Goal: Transaction & Acquisition: Purchase product/service

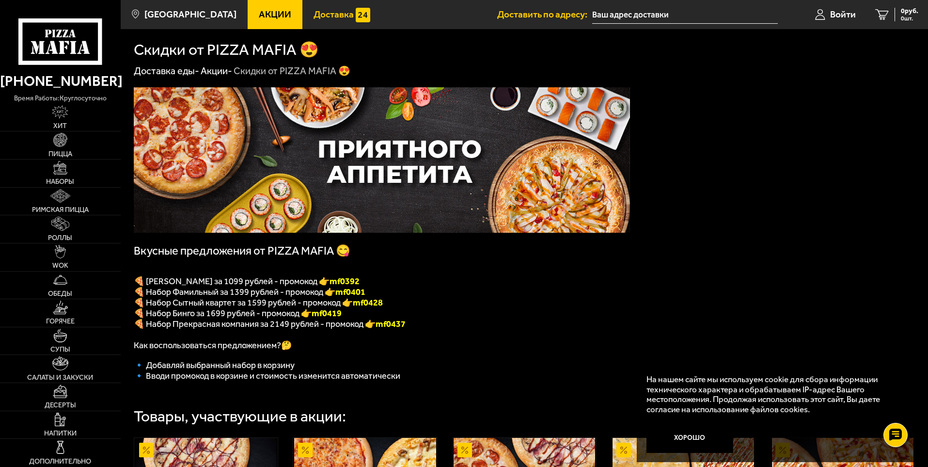
click at [314, 13] on span "Доставка" at bounding box center [334, 14] width 40 height 9
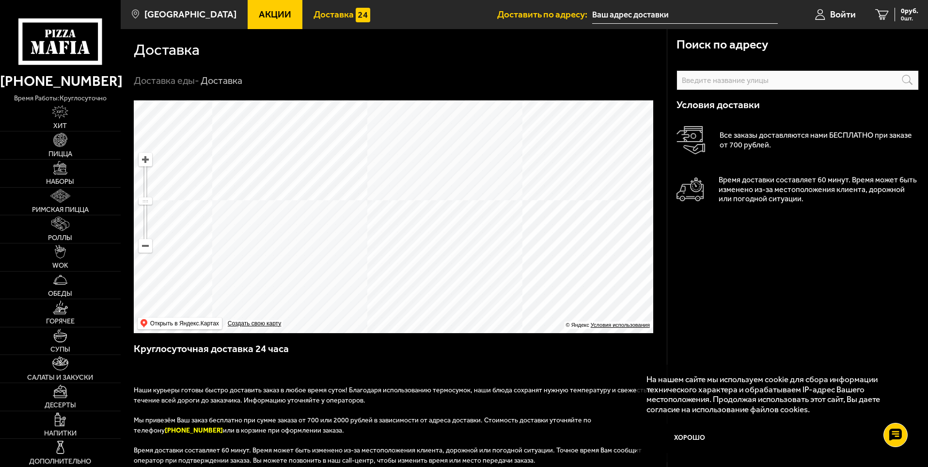
drag, startPoint x: 486, startPoint y: 174, endPoint x: 595, endPoint y: 358, distance: 214.0
click at [595, 358] on div "Поиск по адресу Информация по адресу Условия доставки Все заказы доставляются н…" at bounding box center [394, 361] width 546 height 522
drag, startPoint x: 379, startPoint y: 152, endPoint x: 430, endPoint y: 269, distance: 128.3
click at [430, 269] on ymaps at bounding box center [394, 216] width 520 height 233
click at [741, 85] on input "text" at bounding box center [798, 80] width 242 height 20
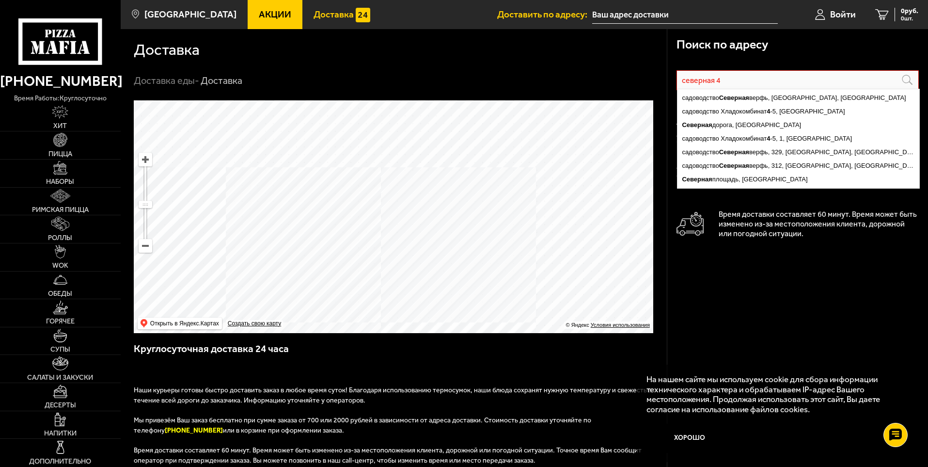
click at [681, 83] on input "северная 4" at bounding box center [798, 80] width 242 height 20
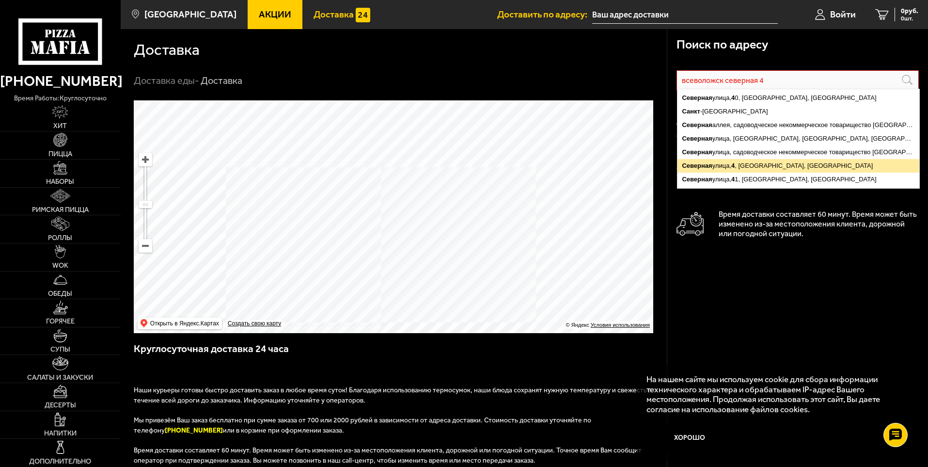
click at [770, 162] on ymaps "[STREET_ADDRESS]" at bounding box center [799, 166] width 242 height 14
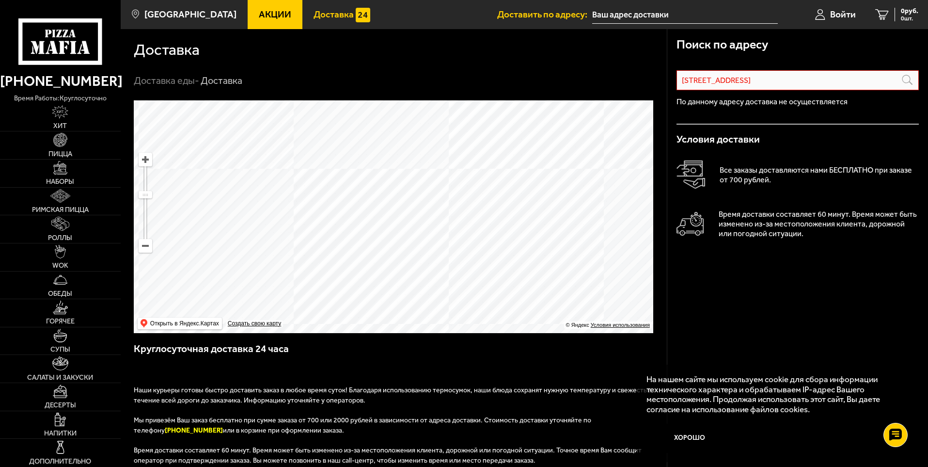
drag, startPoint x: 355, startPoint y: 248, endPoint x: 525, endPoint y: 177, distance: 184.2
click at [525, 177] on ymaps at bounding box center [394, 216] width 520 height 233
drag, startPoint x: 572, startPoint y: 167, endPoint x: 417, endPoint y: 290, distance: 198.4
click at [417, 290] on ymaps at bounding box center [394, 216] width 520 height 233
click at [411, 195] on ymaps at bounding box center [394, 216] width 520 height 233
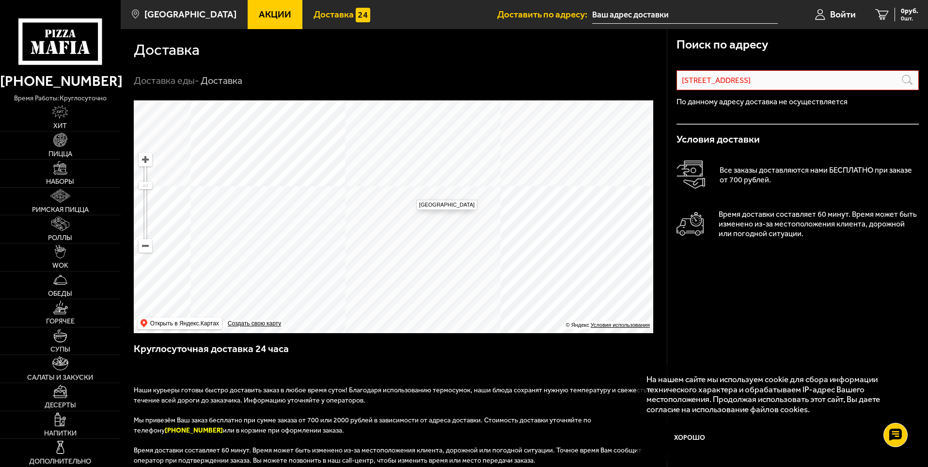
type input "[STREET_ADDRESS]"
drag, startPoint x: 679, startPoint y: 81, endPoint x: 930, endPoint y: 96, distance: 252.0
click at [928, 96] on html "[PHONE_NUMBER] время работы: круглосуточно [PERSON_NAME] Наборы Римская пицца Р…" at bounding box center [464, 367] width 928 height 734
click at [414, 203] on ymaps at bounding box center [394, 216] width 520 height 233
drag, startPoint x: 407, startPoint y: 282, endPoint x: 408, endPoint y: 208, distance: 73.7
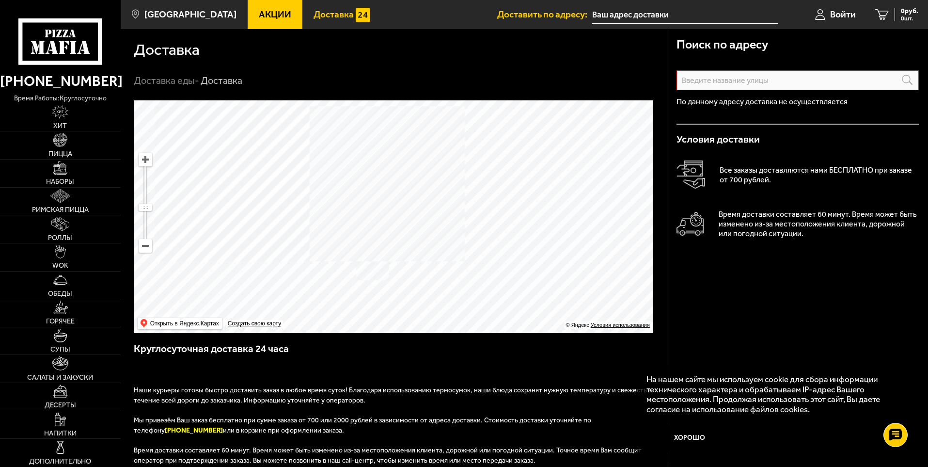
click at [408, 208] on ymaps at bounding box center [394, 216] width 520 height 233
drag, startPoint x: 395, startPoint y: 160, endPoint x: 432, endPoint y: 220, distance: 69.8
click at [425, 215] on ymaps at bounding box center [394, 216] width 520 height 233
drag, startPoint x: 326, startPoint y: 155, endPoint x: 549, endPoint y: 290, distance: 261.4
click at [549, 290] on ymaps at bounding box center [394, 216] width 520 height 233
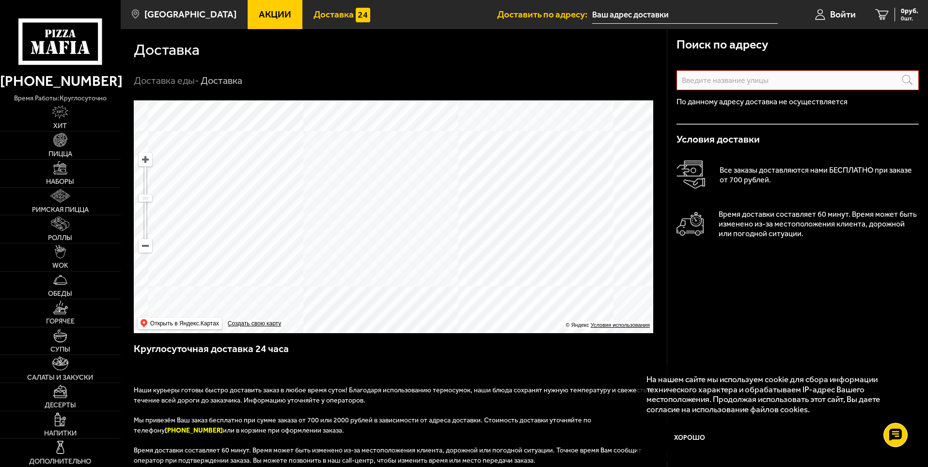
drag, startPoint x: 494, startPoint y: 185, endPoint x: 450, endPoint y: 257, distance: 84.6
click at [450, 257] on ymaps at bounding box center [394, 216] width 520 height 233
drag, startPoint x: 497, startPoint y: 176, endPoint x: 464, endPoint y: 247, distance: 77.8
click at [464, 247] on ymaps at bounding box center [394, 216] width 520 height 233
click at [417, 117] on ymaps at bounding box center [394, 216] width 520 height 233
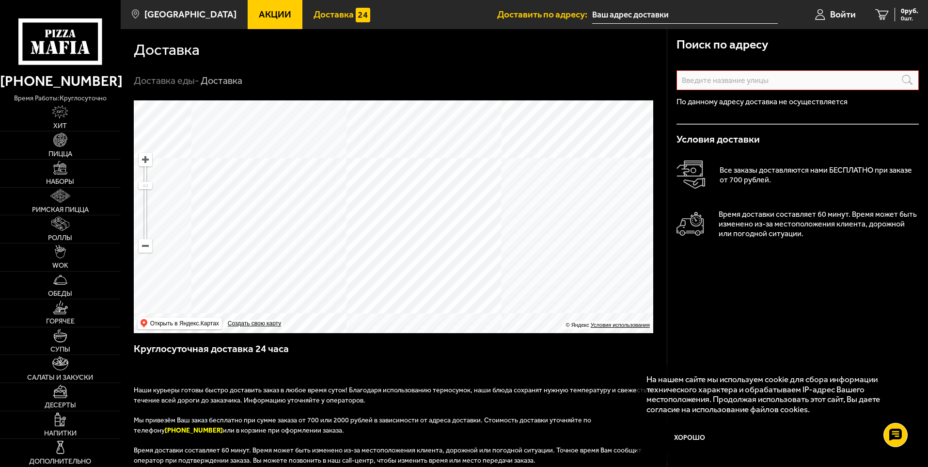
drag, startPoint x: 456, startPoint y: 191, endPoint x: 448, endPoint y: 250, distance: 59.2
click at [448, 250] on ymaps at bounding box center [394, 216] width 520 height 233
click at [411, 183] on ymaps at bounding box center [394, 216] width 520 height 233
drag, startPoint x: 262, startPoint y: 249, endPoint x: 630, endPoint y: 100, distance: 396.8
click at [621, 102] on ymaps at bounding box center [394, 216] width 520 height 233
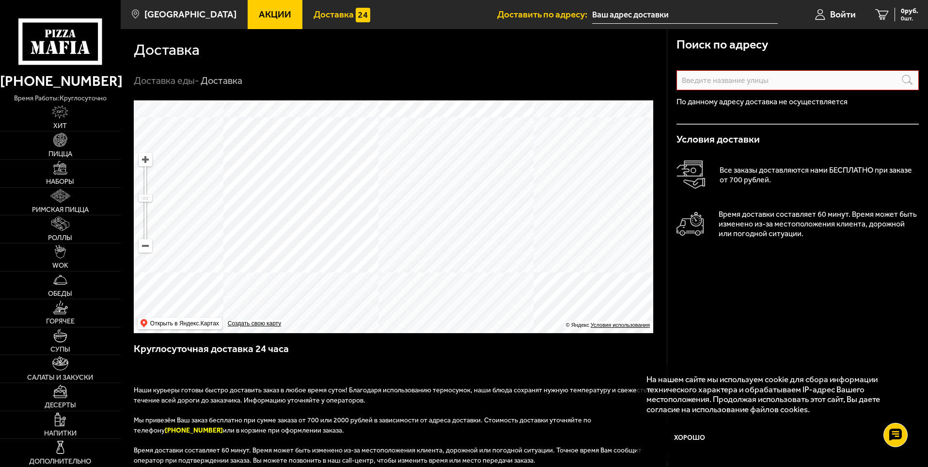
drag, startPoint x: 324, startPoint y: 200, endPoint x: 474, endPoint y: 134, distance: 163.6
click at [474, 134] on ymaps at bounding box center [394, 216] width 520 height 233
drag, startPoint x: 435, startPoint y: 214, endPoint x: 443, endPoint y: 224, distance: 13.0
click at [443, 224] on ymaps at bounding box center [394, 216] width 520 height 233
click at [460, 258] on ymaps at bounding box center [394, 216] width 520 height 233
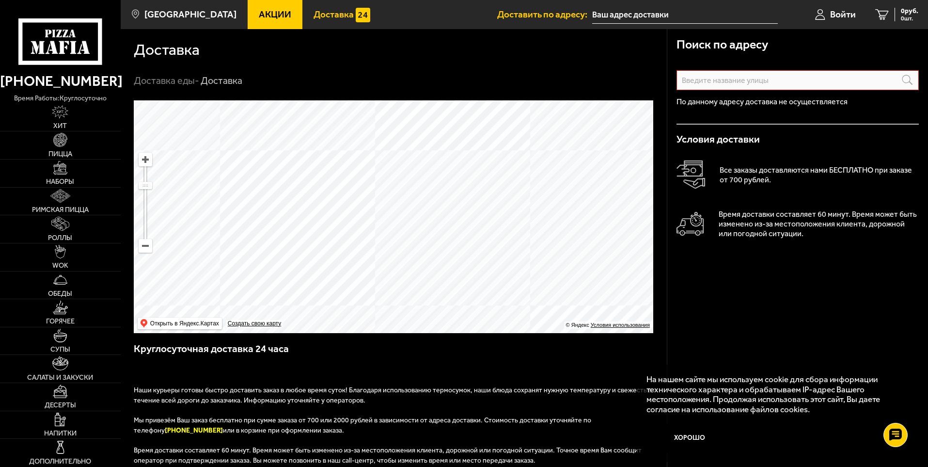
drag, startPoint x: 479, startPoint y: 194, endPoint x: 424, endPoint y: 265, distance: 89.5
click at [424, 265] on ymaps at bounding box center [394, 216] width 520 height 233
drag, startPoint x: 592, startPoint y: 154, endPoint x: 551, endPoint y: 206, distance: 66.7
click at [551, 206] on ymaps at bounding box center [394, 216] width 520 height 233
drag, startPoint x: 403, startPoint y: 254, endPoint x: 476, endPoint y: 208, distance: 86.9
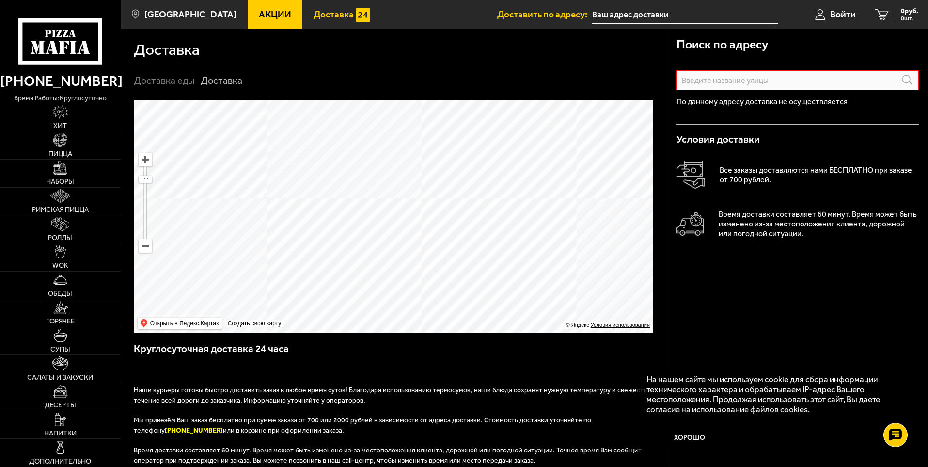
click at [476, 208] on ymaps at bounding box center [394, 216] width 520 height 233
drag, startPoint x: 407, startPoint y: 225, endPoint x: 478, endPoint y: 205, distance: 74.1
click at [478, 205] on ymaps at bounding box center [394, 216] width 520 height 233
click at [363, 199] on ymaps at bounding box center [394, 216] width 520 height 233
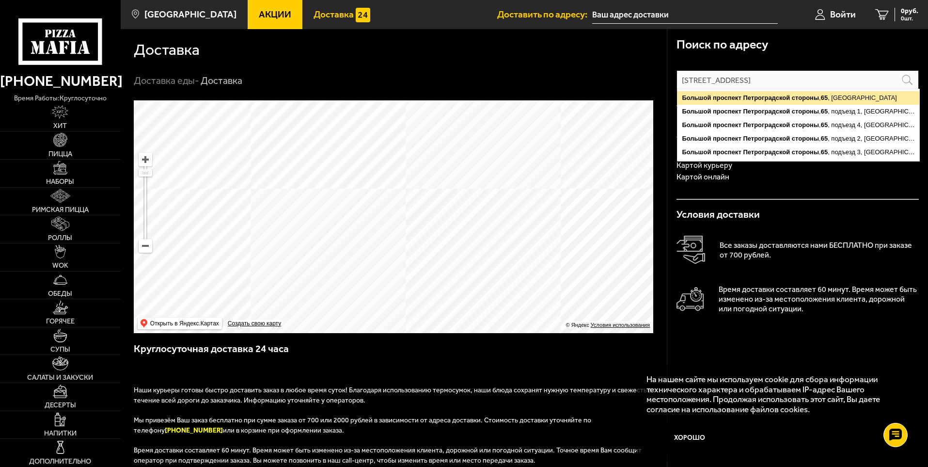
click at [798, 102] on ymaps "[STREET_ADDRESS]" at bounding box center [799, 98] width 242 height 14
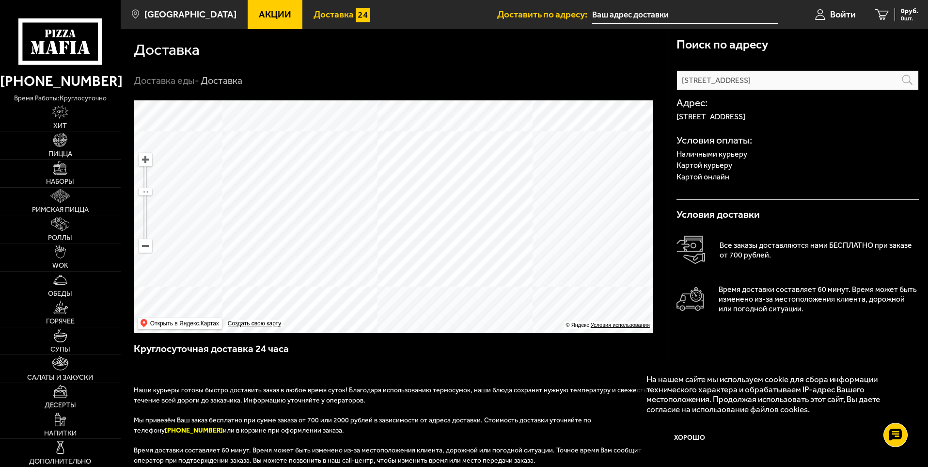
drag, startPoint x: 565, startPoint y: 179, endPoint x: 226, endPoint y: 253, distance: 346.1
click at [248, 252] on ymaps at bounding box center [394, 216] width 520 height 233
drag, startPoint x: 580, startPoint y: 207, endPoint x: 273, endPoint y: 311, distance: 323.4
click at [273, 311] on ymaps at bounding box center [394, 216] width 520 height 233
drag, startPoint x: 454, startPoint y: 301, endPoint x: 500, endPoint y: 216, distance: 97.4
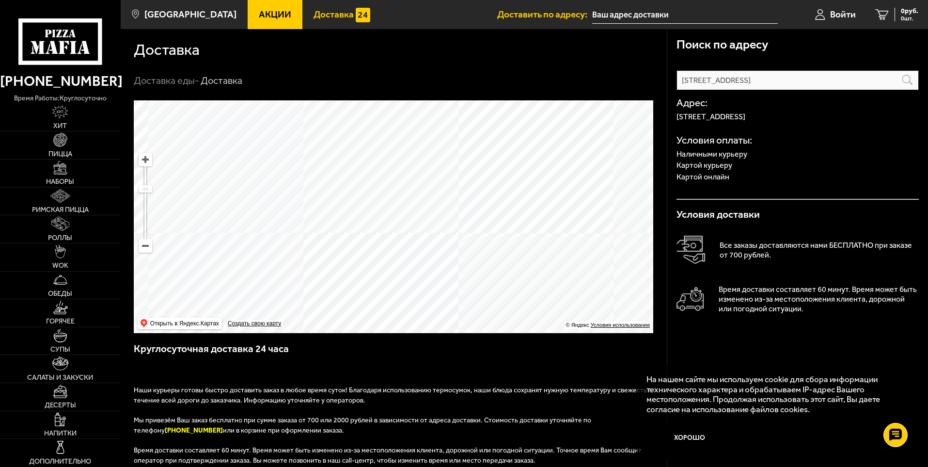
click at [492, 213] on ymaps at bounding box center [394, 216] width 520 height 233
drag, startPoint x: 491, startPoint y: 288, endPoint x: 547, endPoint y: 231, distance: 80.2
click at [547, 231] on ymaps at bounding box center [394, 216] width 520 height 233
click at [475, 170] on ymaps at bounding box center [394, 216] width 520 height 233
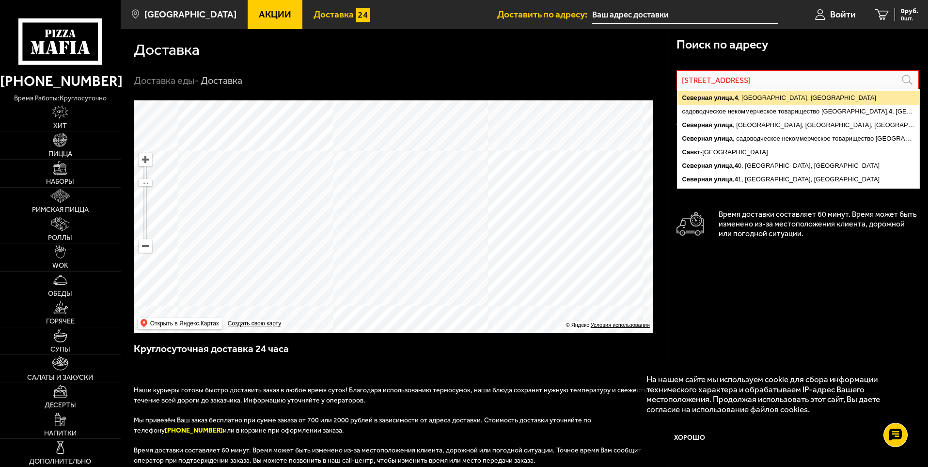
click at [769, 98] on ymaps "[STREET_ADDRESS]" at bounding box center [799, 98] width 242 height 14
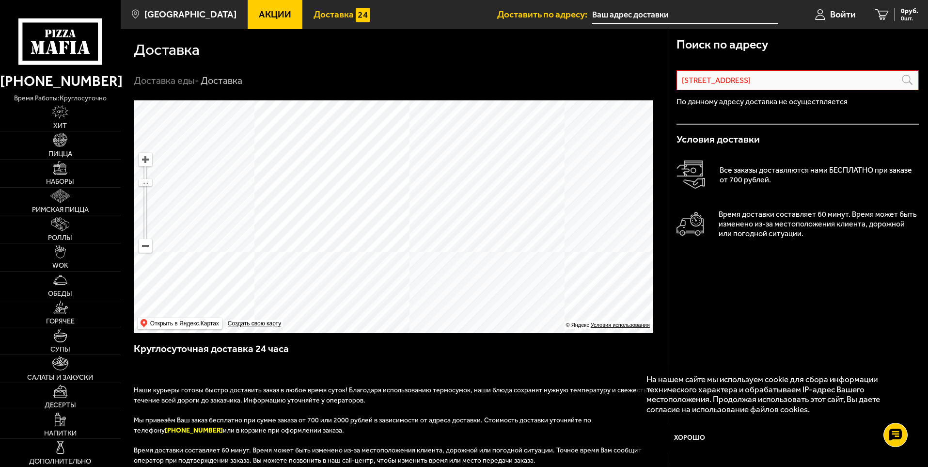
drag, startPoint x: 475, startPoint y: 323, endPoint x: 391, endPoint y: 481, distance: 179.3
click at [391, 466] on html "[PHONE_NUMBER] время работы: круглосуточно [PERSON_NAME] Наборы Римская пицца Р…" at bounding box center [464, 367] width 928 height 734
drag, startPoint x: 602, startPoint y: 259, endPoint x: 235, endPoint y: 320, distance: 372.5
click at [235, 320] on ymaps "… © Яндекс Условия использования Открыть в Яндекс.Картах Создать свою карту" at bounding box center [394, 216] width 520 height 233
drag, startPoint x: 288, startPoint y: 308, endPoint x: 593, endPoint y: 363, distance: 309.8
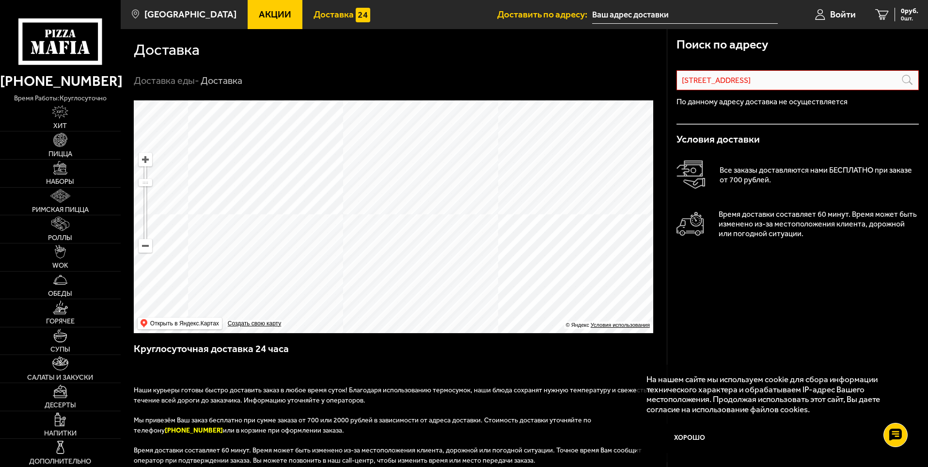
click at [593, 363] on div "Поиск по адресу [STREET_ADDRESS] Информация по адресу По данному адресу доставк…" at bounding box center [394, 361] width 546 height 522
drag, startPoint x: 588, startPoint y: 172, endPoint x: 363, endPoint y: 311, distance: 264.8
click at [363, 311] on ymaps at bounding box center [394, 216] width 520 height 233
drag, startPoint x: 532, startPoint y: 223, endPoint x: 412, endPoint y: 251, distance: 122.7
click at [412, 251] on ymaps at bounding box center [394, 216] width 520 height 233
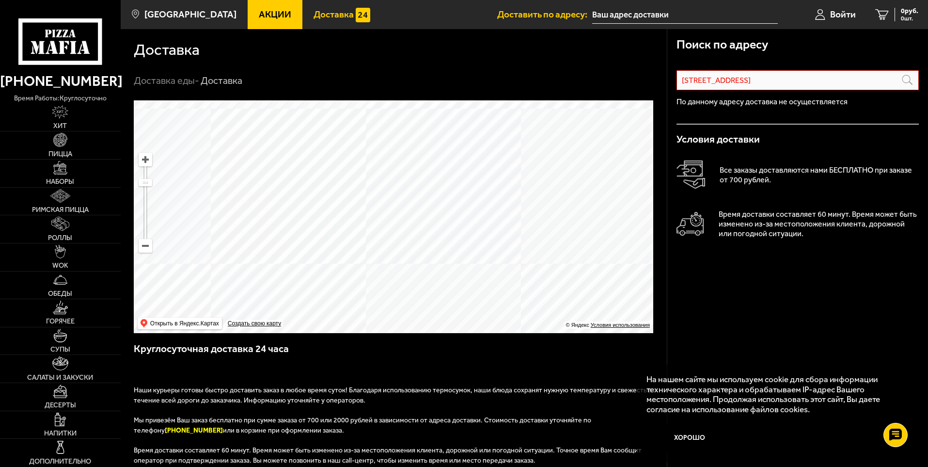
drag, startPoint x: 383, startPoint y: 229, endPoint x: 472, endPoint y: 225, distance: 88.3
click at [472, 225] on ymaps at bounding box center [394, 216] width 520 height 233
drag, startPoint x: 545, startPoint y: 290, endPoint x: 278, endPoint y: 311, distance: 267.9
click at [278, 311] on ymaps at bounding box center [394, 216] width 520 height 233
drag, startPoint x: 543, startPoint y: 148, endPoint x: 456, endPoint y: 301, distance: 176.3
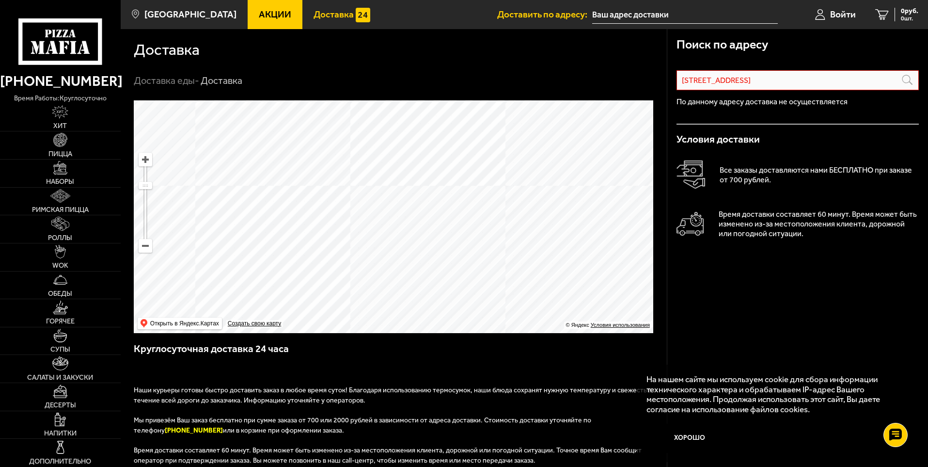
click at [456, 301] on ymaps at bounding box center [394, 216] width 520 height 233
drag, startPoint x: 572, startPoint y: 193, endPoint x: 480, endPoint y: 297, distance: 138.7
click at [480, 297] on ymaps at bounding box center [394, 216] width 520 height 233
drag, startPoint x: 533, startPoint y: 215, endPoint x: 377, endPoint y: 297, distance: 176.3
click at [377, 297] on ymaps at bounding box center [394, 216] width 520 height 233
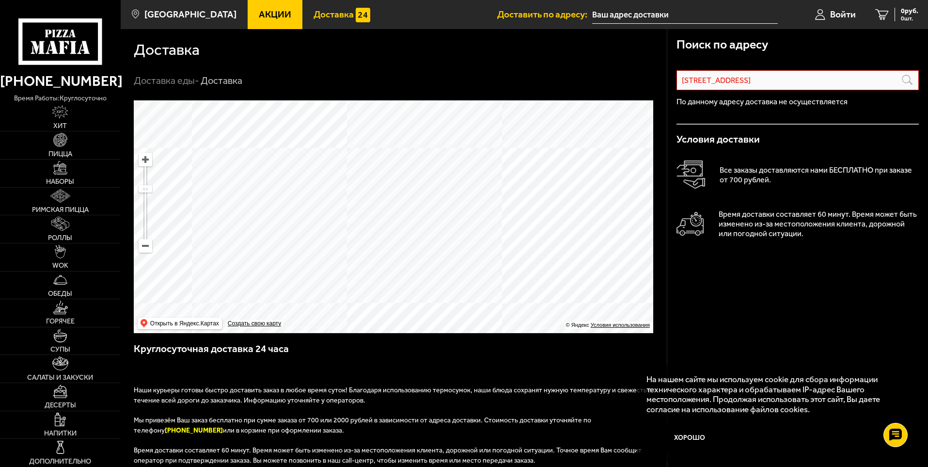
drag, startPoint x: 594, startPoint y: 269, endPoint x: 349, endPoint y: 302, distance: 247.0
click at [349, 302] on ymaps at bounding box center [394, 216] width 520 height 233
drag, startPoint x: 434, startPoint y: 311, endPoint x: 323, endPoint y: 136, distance: 207.2
click at [323, 136] on ymaps at bounding box center [394, 216] width 520 height 233
drag, startPoint x: 260, startPoint y: 206, endPoint x: 561, endPoint y: 273, distance: 308.4
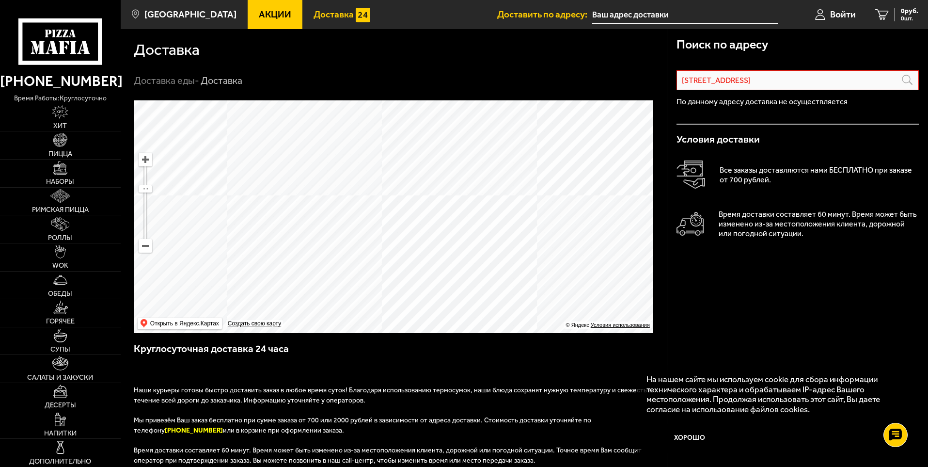
click at [561, 273] on ymaps at bounding box center [394, 216] width 520 height 233
drag, startPoint x: 435, startPoint y: 188, endPoint x: 528, endPoint y: 360, distance: 195.6
click at [528, 360] on div "Поиск по адресу [STREET_ADDRESS] Информация по адресу По данному адресу доставк…" at bounding box center [394, 361] width 546 height 522
drag, startPoint x: 409, startPoint y: 212, endPoint x: 467, endPoint y: 278, distance: 87.9
click at [467, 278] on ymaps at bounding box center [394, 216] width 520 height 233
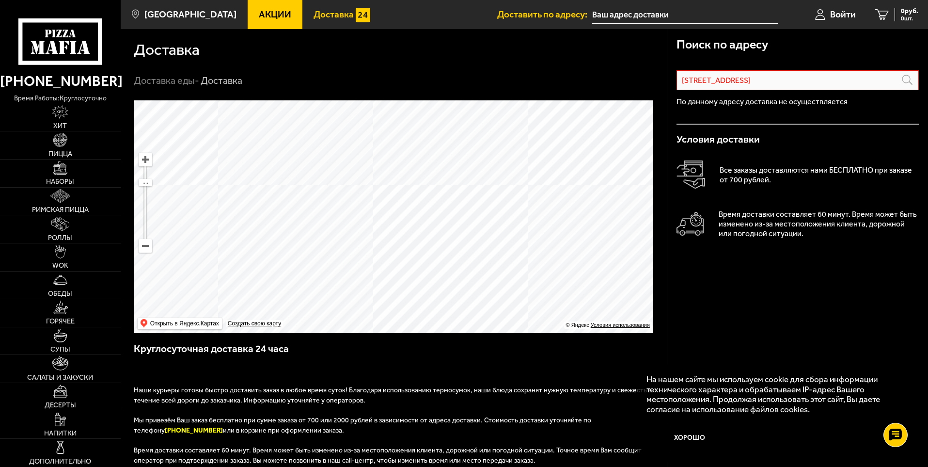
click at [398, 225] on ymaps at bounding box center [394, 216] width 520 height 233
type input "[STREET_ADDRESS]"
